Goal: Check status: Check status

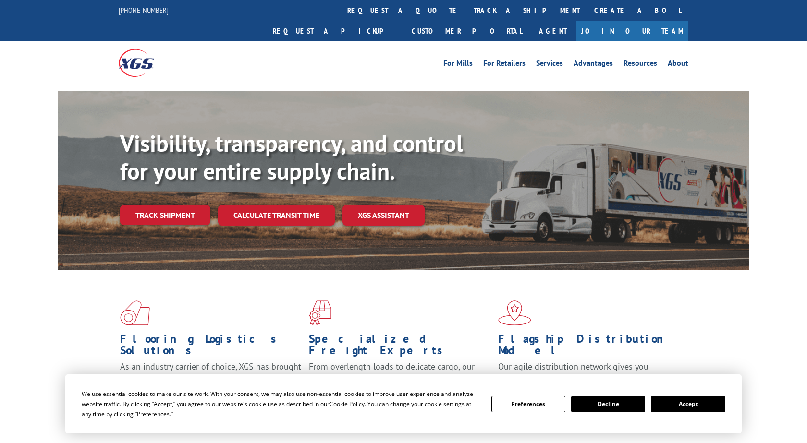
click at [672, 405] on button "Accept" at bounding box center [688, 404] width 74 height 16
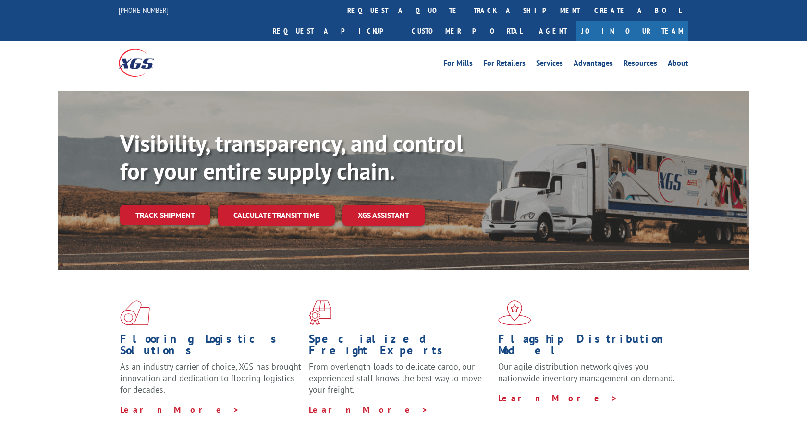
click at [664, 403] on div "Flooring Logistics Solutions As an industry carrier of choice, XGS has brought …" at bounding box center [404, 358] width 692 height 176
click at [467, 17] on link "track a shipment" at bounding box center [527, 10] width 121 height 21
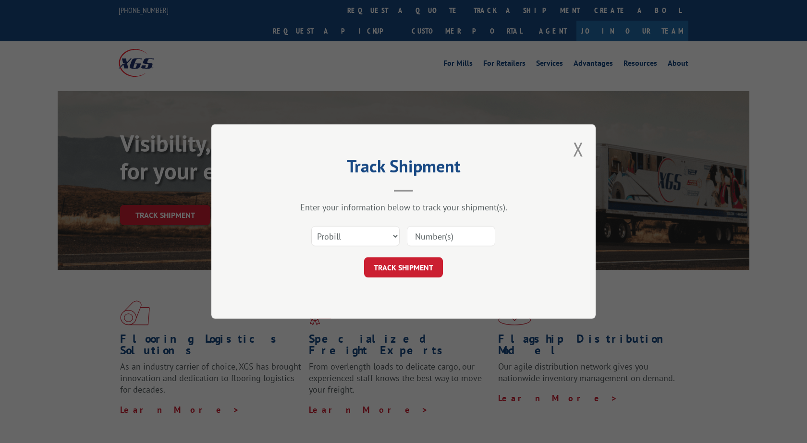
click at [368, 223] on div "Select category... Probill BOL PO" at bounding box center [403, 237] width 288 height 32
click at [311, 226] on select "Select category... Probill BOL PO" at bounding box center [355, 236] width 88 height 20
click option "BOL" at bounding box center [0, 0] width 0 height 0
click at [368, 214] on div "Enter your information below to track your shipment(s). Select category... Prob…" at bounding box center [403, 240] width 288 height 76
click at [311, 226] on select "Select category... Probill BOL PO" at bounding box center [355, 236] width 88 height 20
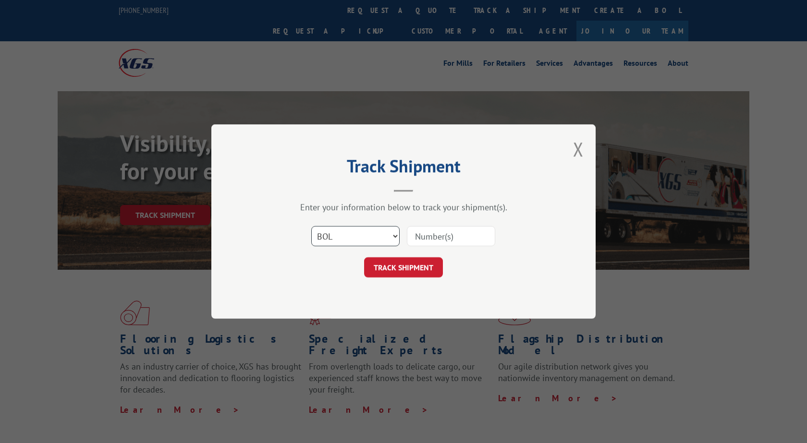
select select "po"
click option "PO" at bounding box center [0, 0] width 0 height 0
click at [482, 235] on input at bounding box center [451, 236] width 88 height 20
type input "297634285"
click button "TRACK SHIPMENT" at bounding box center [403, 268] width 79 height 20
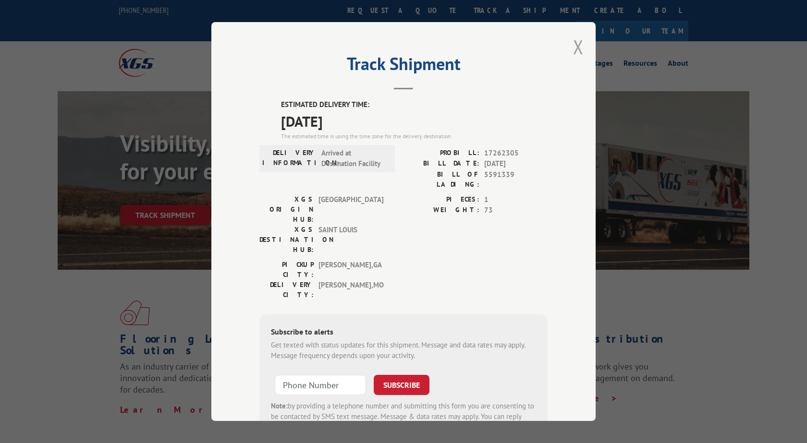
click at [576, 46] on button "Close modal" at bounding box center [578, 46] width 11 height 25
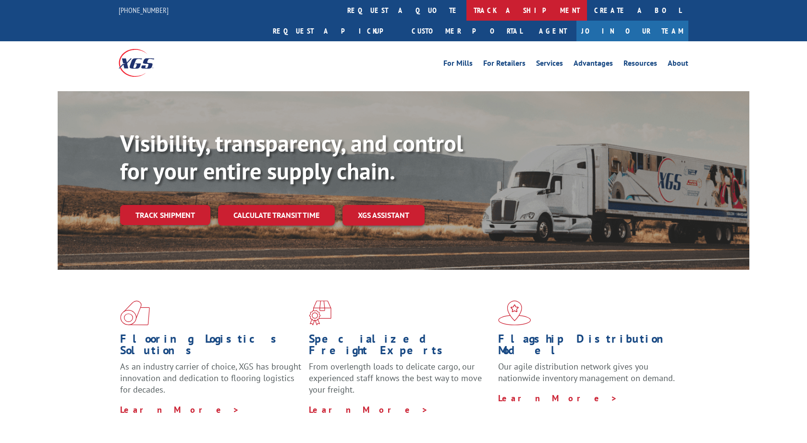
click at [467, 17] on link "track a shipment" at bounding box center [527, 10] width 121 height 21
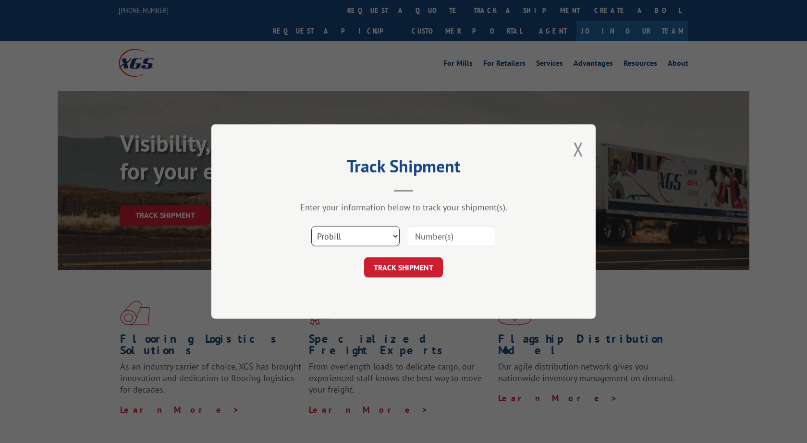
click at [311, 226] on select "Select category... Probill BOL PO" at bounding box center [355, 236] width 88 height 20
select select "po"
click option "PO" at bounding box center [0, 0] width 0 height 0
click at [449, 239] on input at bounding box center [451, 236] width 88 height 20
type input "297130061"
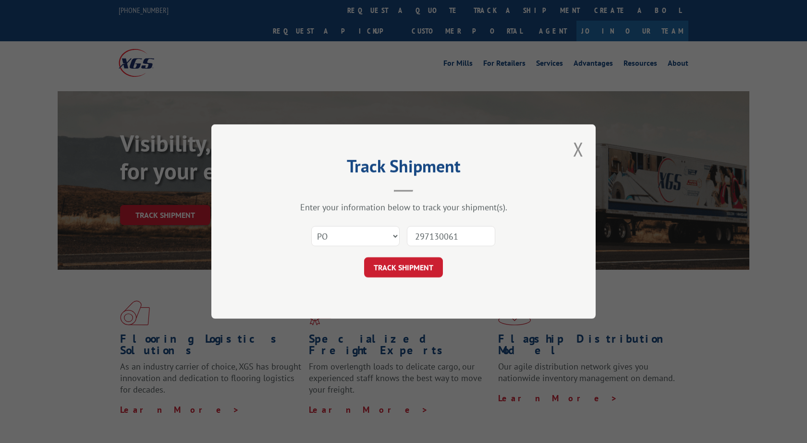
click button "TRACK SHIPMENT" at bounding box center [403, 268] width 79 height 20
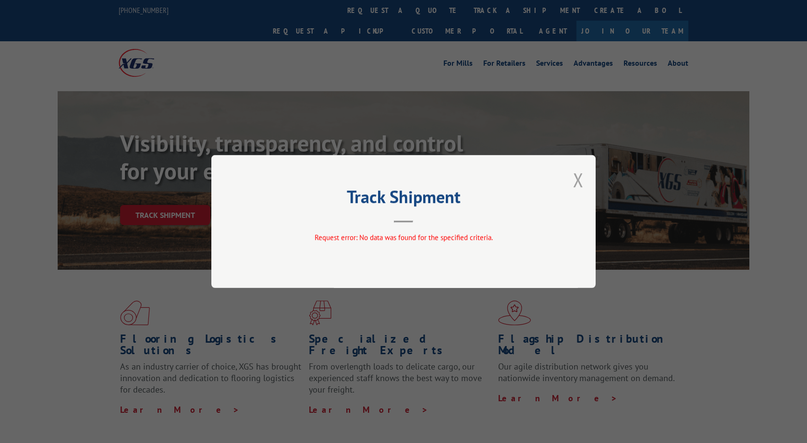
click at [583, 182] on button "Close modal" at bounding box center [578, 179] width 11 height 25
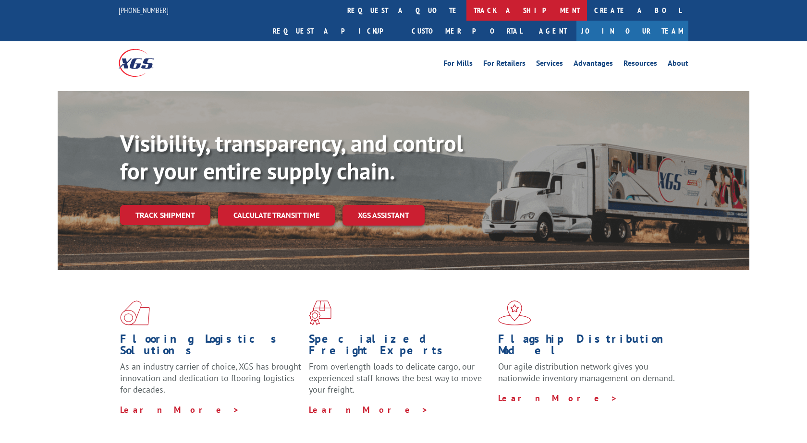
click at [467, 5] on link "track a shipment" at bounding box center [527, 10] width 121 height 21
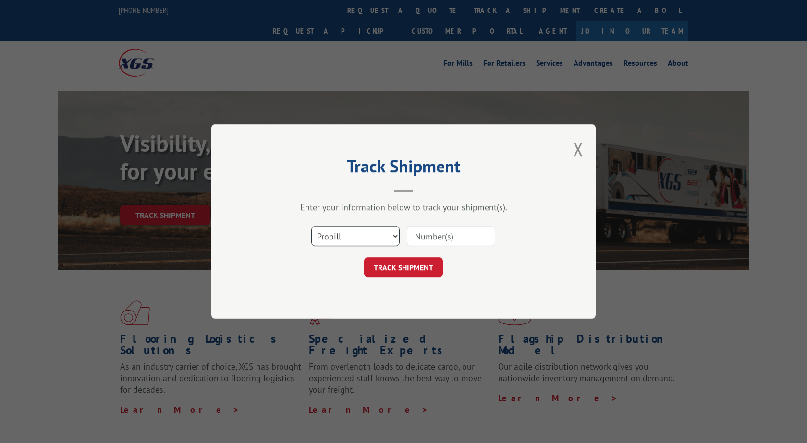
select select "bol"
click option "BOL" at bounding box center [0, 0] width 0 height 0
click at [462, 243] on input at bounding box center [451, 236] width 88 height 20
type input "297130061"
click button "TRACK SHIPMENT" at bounding box center [403, 268] width 79 height 20
